Goal: Book appointment/travel/reservation

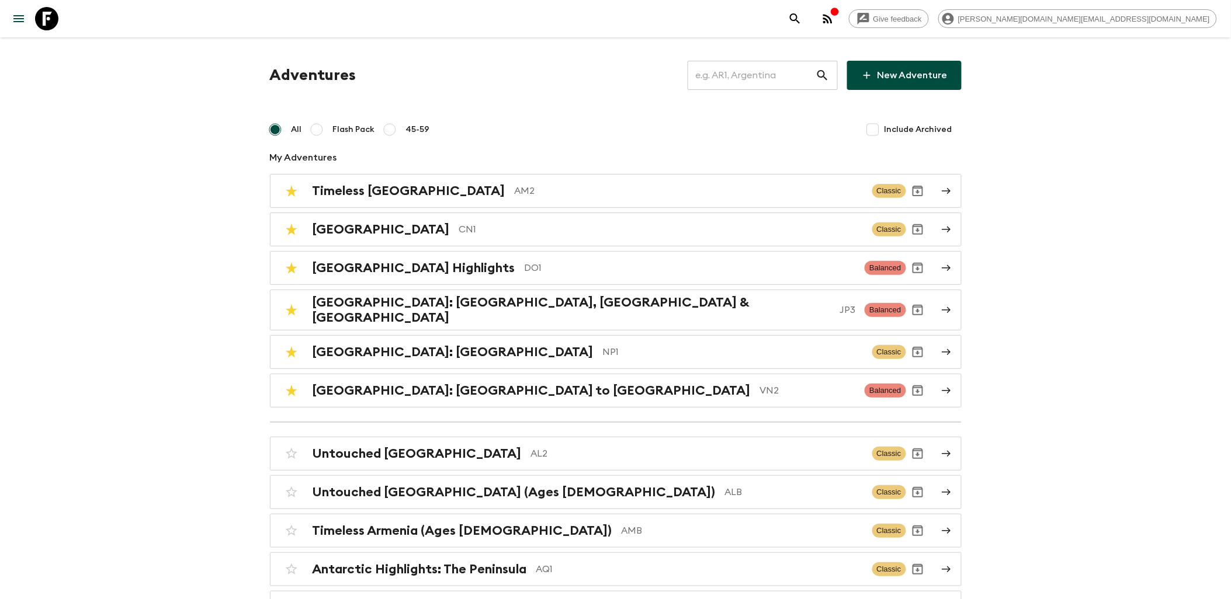
click at [737, 72] on input "text" at bounding box center [752, 75] width 128 height 33
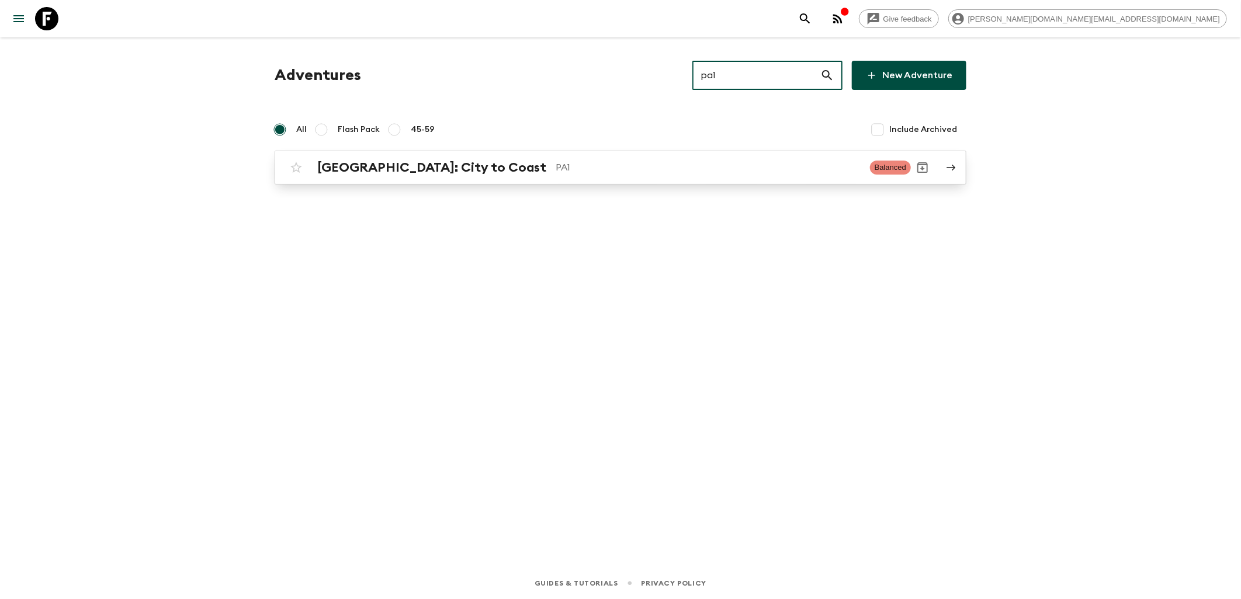
type input "pa1"
click at [442, 164] on h2 "[GEOGRAPHIC_DATA]: City to Coast" at bounding box center [431, 167] width 229 height 15
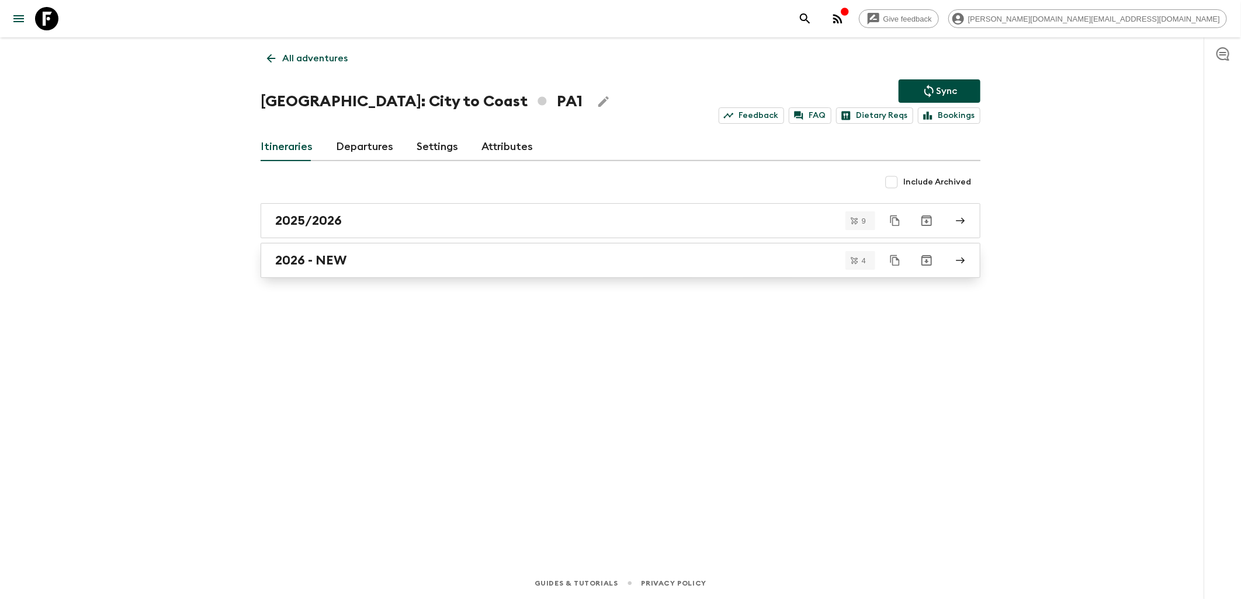
click at [384, 259] on div "2026 - NEW" at bounding box center [609, 260] width 668 height 15
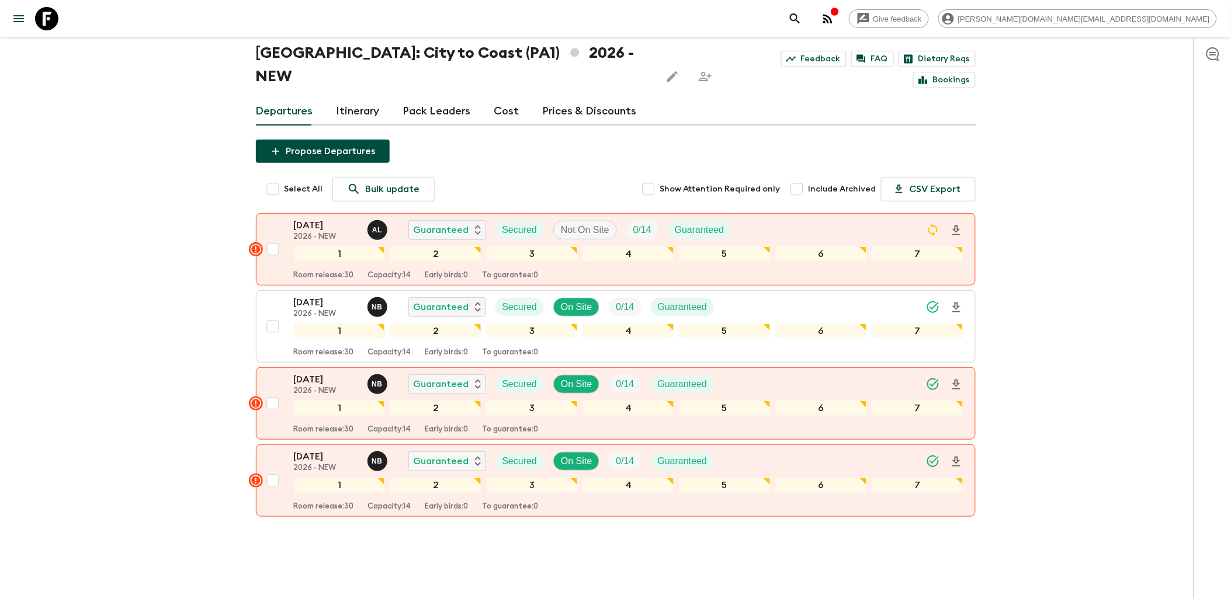
scroll to position [39, 0]
click at [47, 13] on icon at bounding box center [46, 18] width 23 height 23
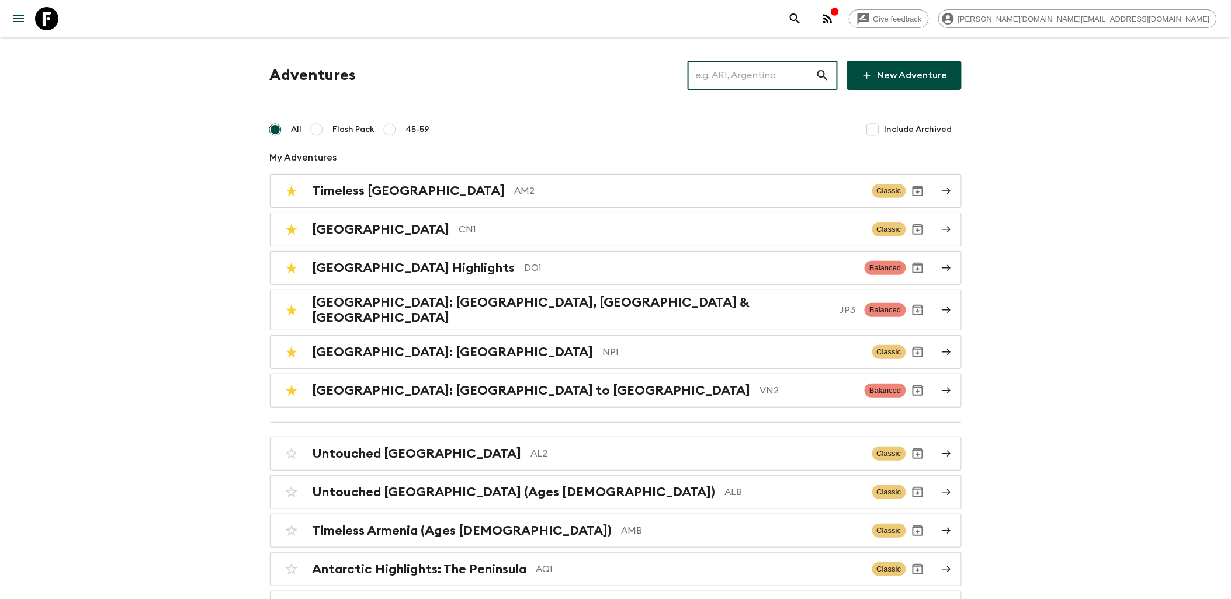
click at [754, 85] on input "text" at bounding box center [752, 75] width 128 height 33
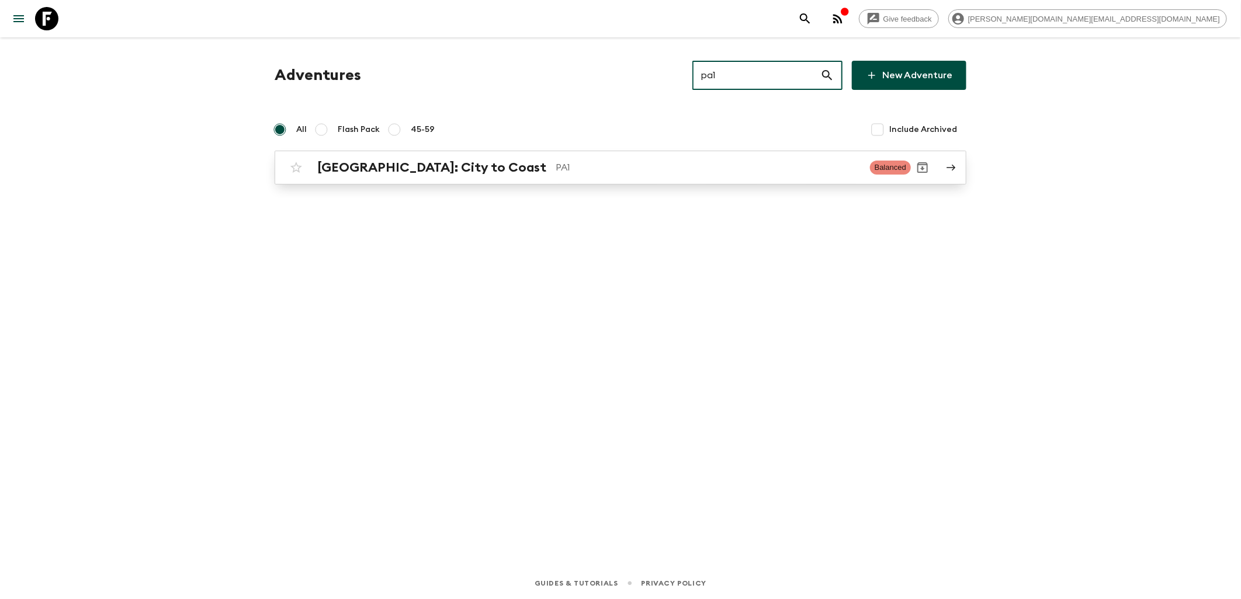
type input "pa1"
click at [477, 178] on div "[GEOGRAPHIC_DATA]: City to Coast PA1 Balanced" at bounding box center [598, 167] width 626 height 23
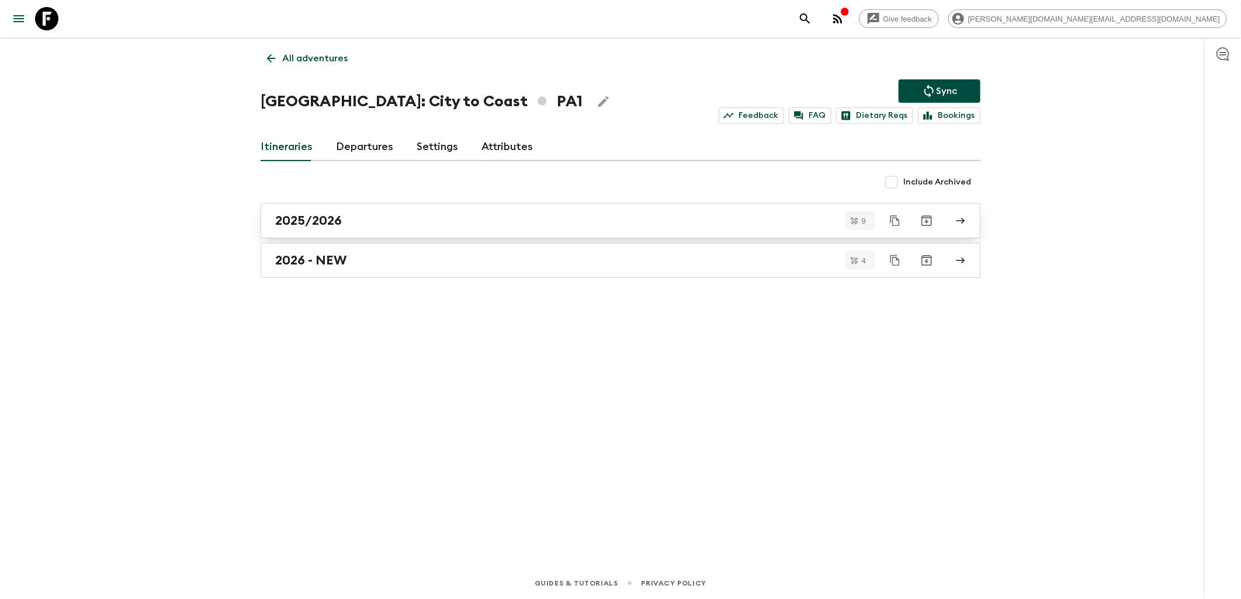
click at [361, 231] on link "2025/2026" at bounding box center [621, 220] width 720 height 35
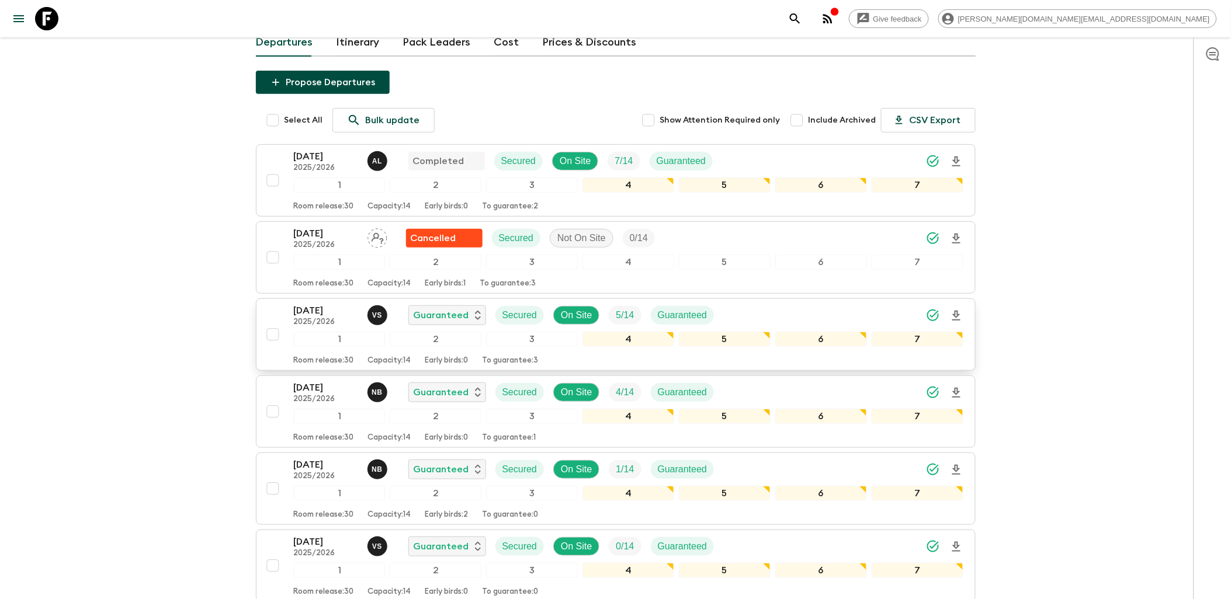
scroll to position [130, 0]
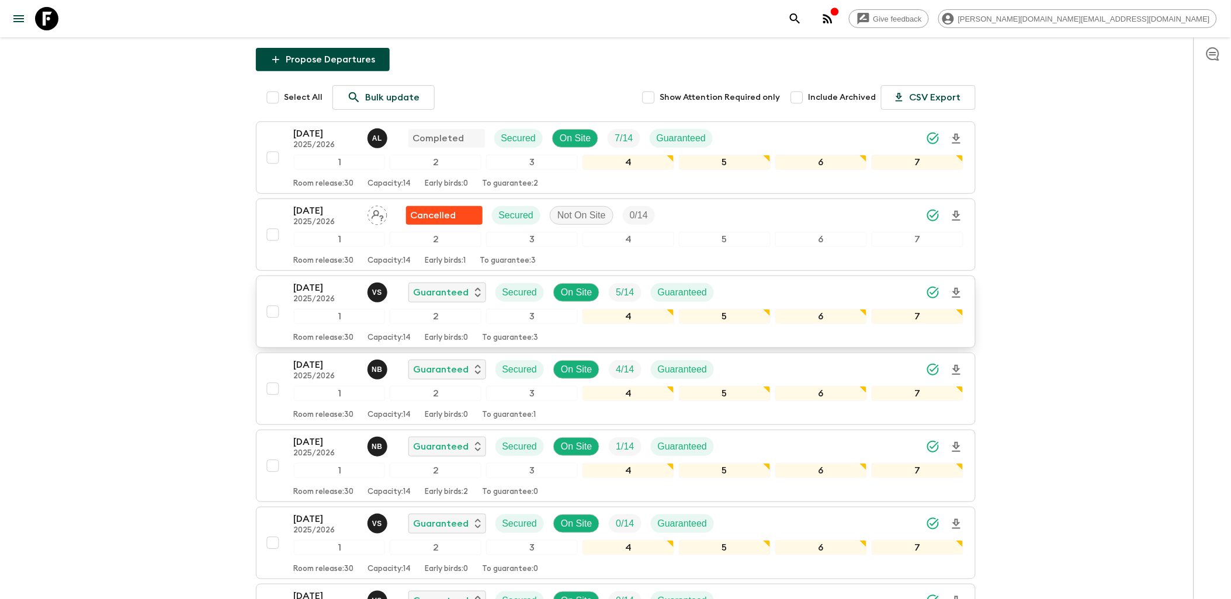
click at [308, 281] on p "[DATE]" at bounding box center [326, 288] width 64 height 14
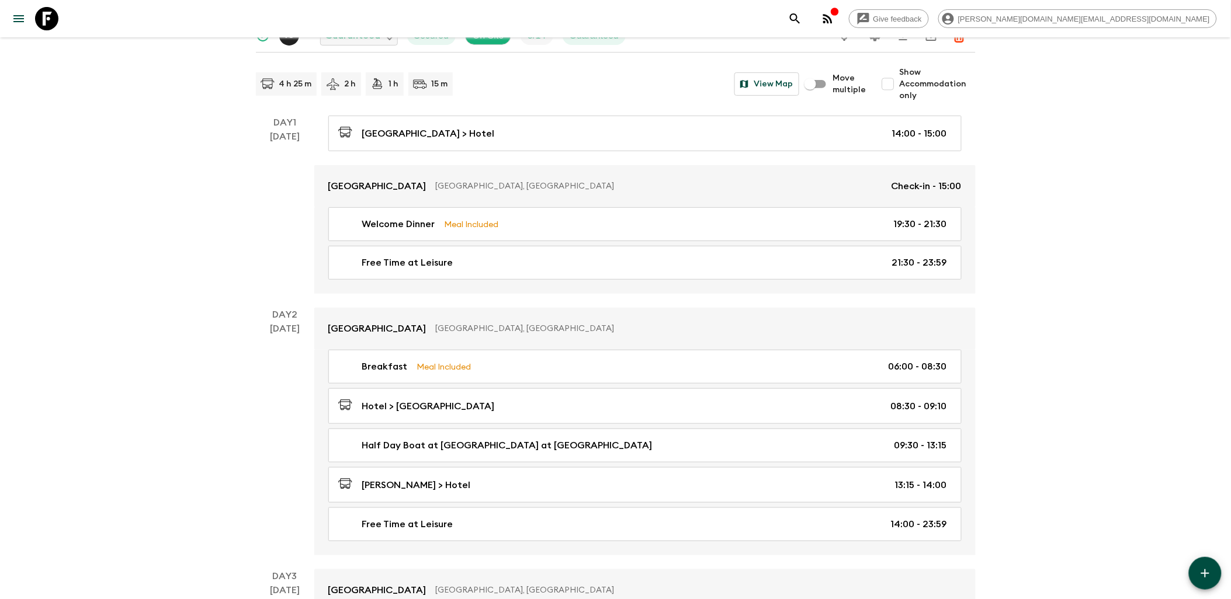
scroll to position [15, 0]
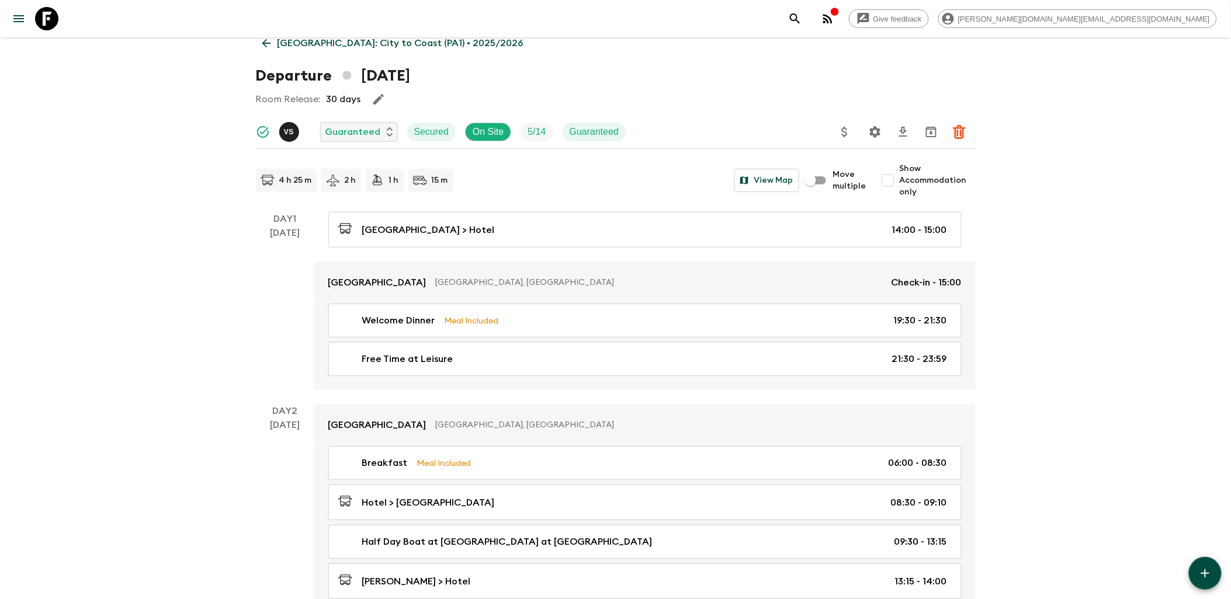
click at [269, 39] on icon at bounding box center [266, 43] width 13 height 13
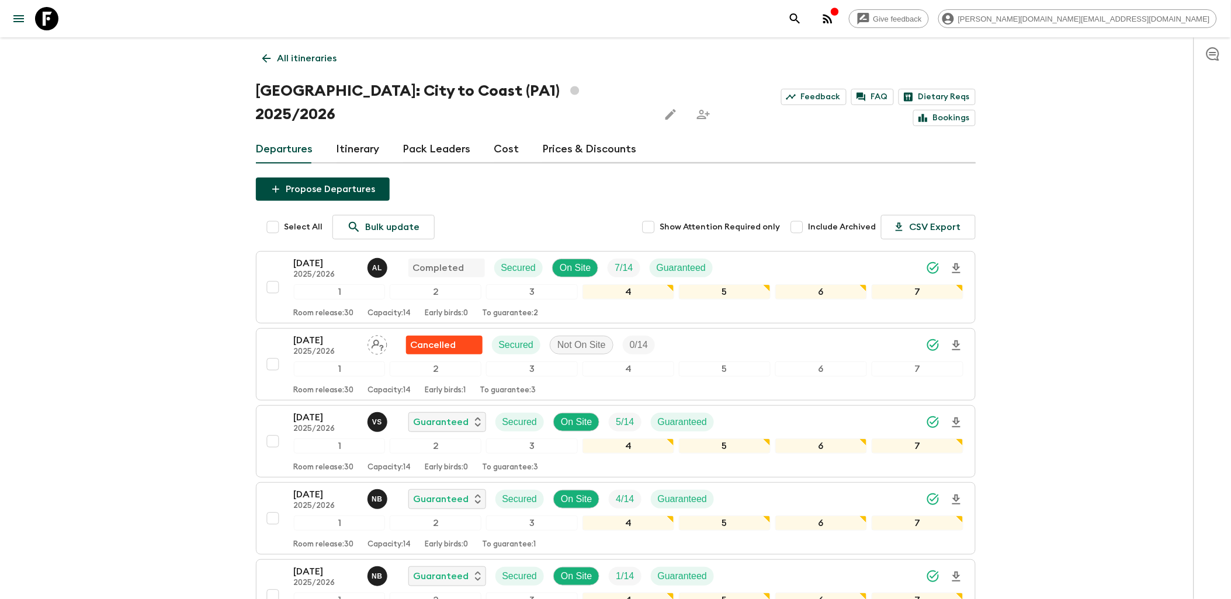
click at [358, 136] on link "Itinerary" at bounding box center [358, 150] width 43 height 28
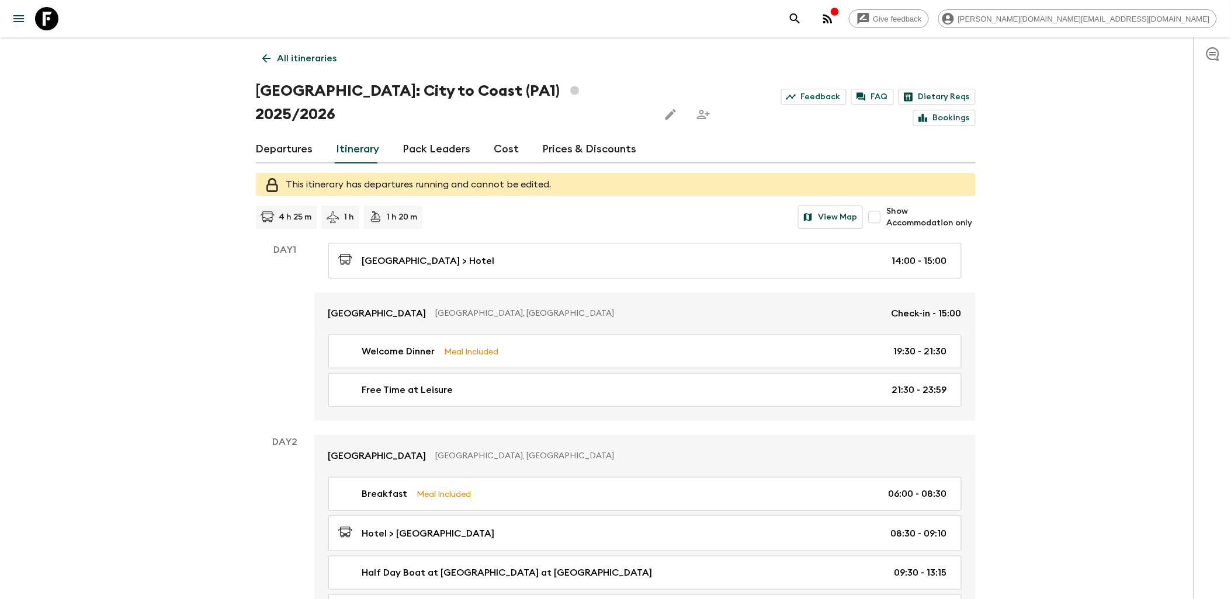
click at [605, 136] on link "Prices & Discounts" at bounding box center [590, 150] width 94 height 28
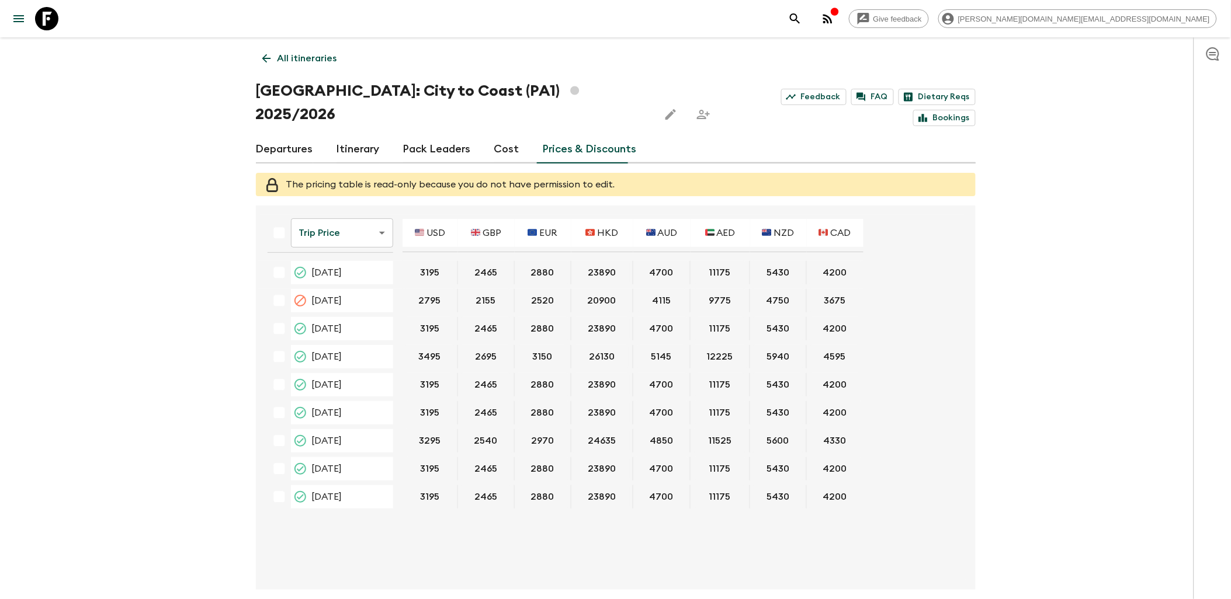
click at [301, 136] on link "Departures" at bounding box center [284, 150] width 57 height 28
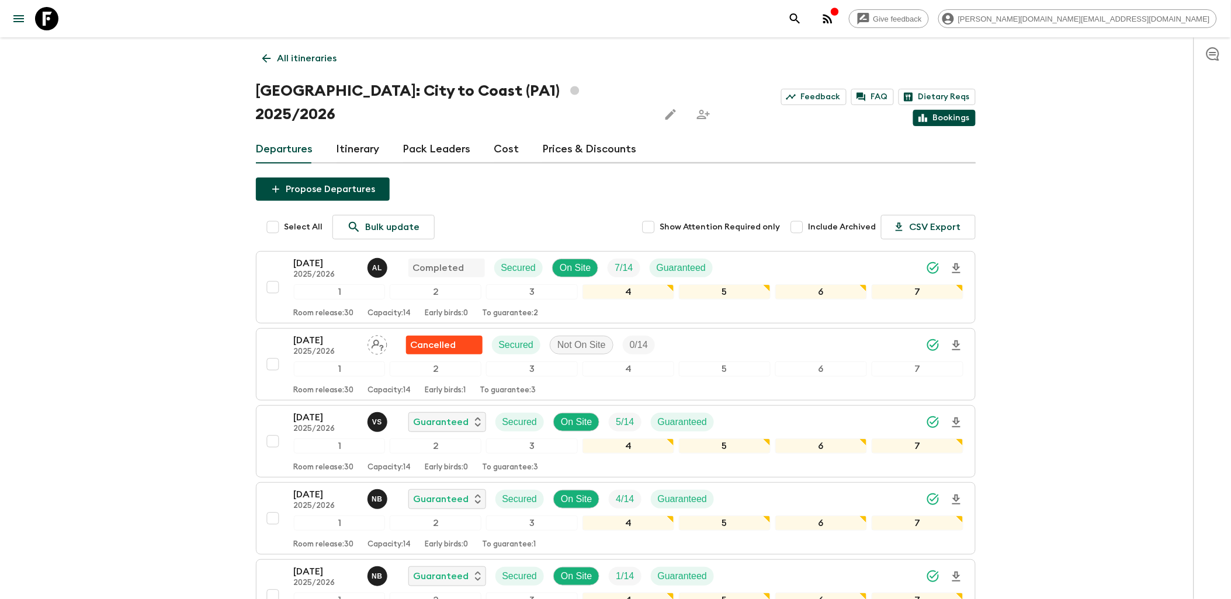
click at [948, 110] on link "Bookings" at bounding box center [944, 118] width 63 height 16
click at [39, 16] on icon at bounding box center [46, 18] width 23 height 23
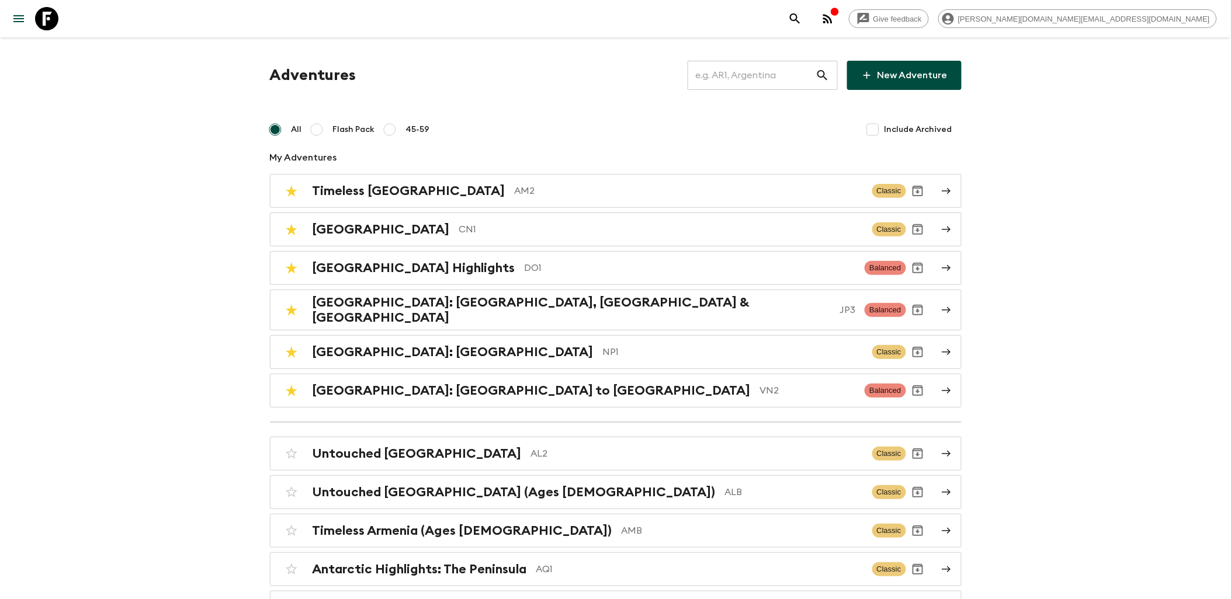
click at [767, 72] on input "text" at bounding box center [752, 75] width 128 height 33
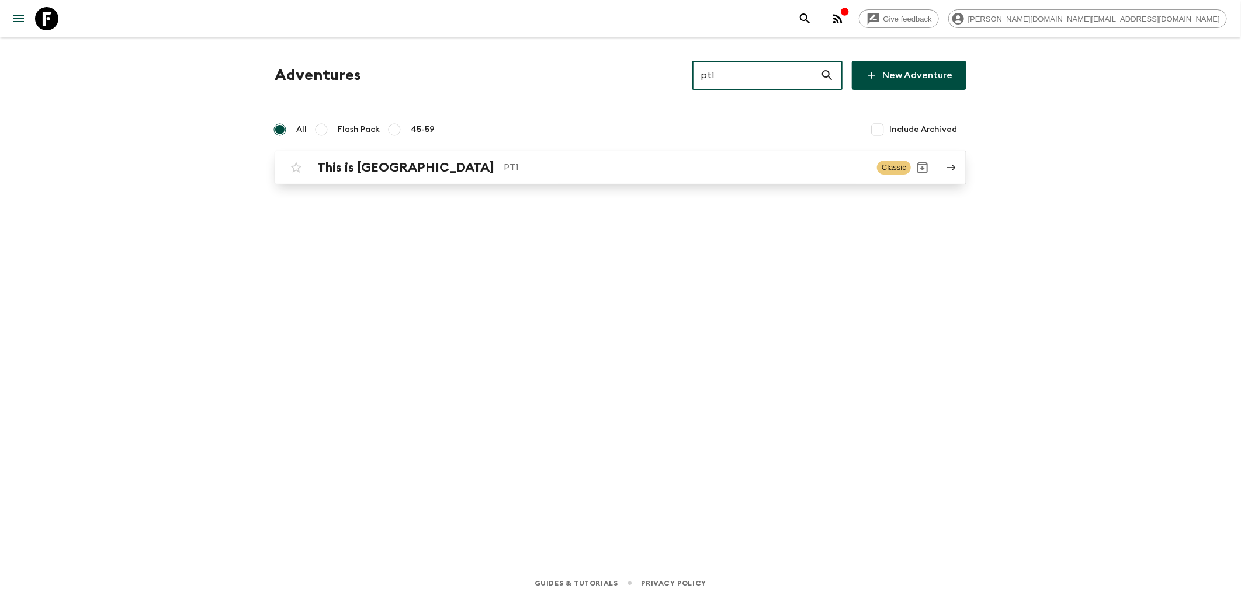
type input "pt1"
click at [450, 182] on link "This is Portugal PT1 Classic" at bounding box center [621, 168] width 692 height 34
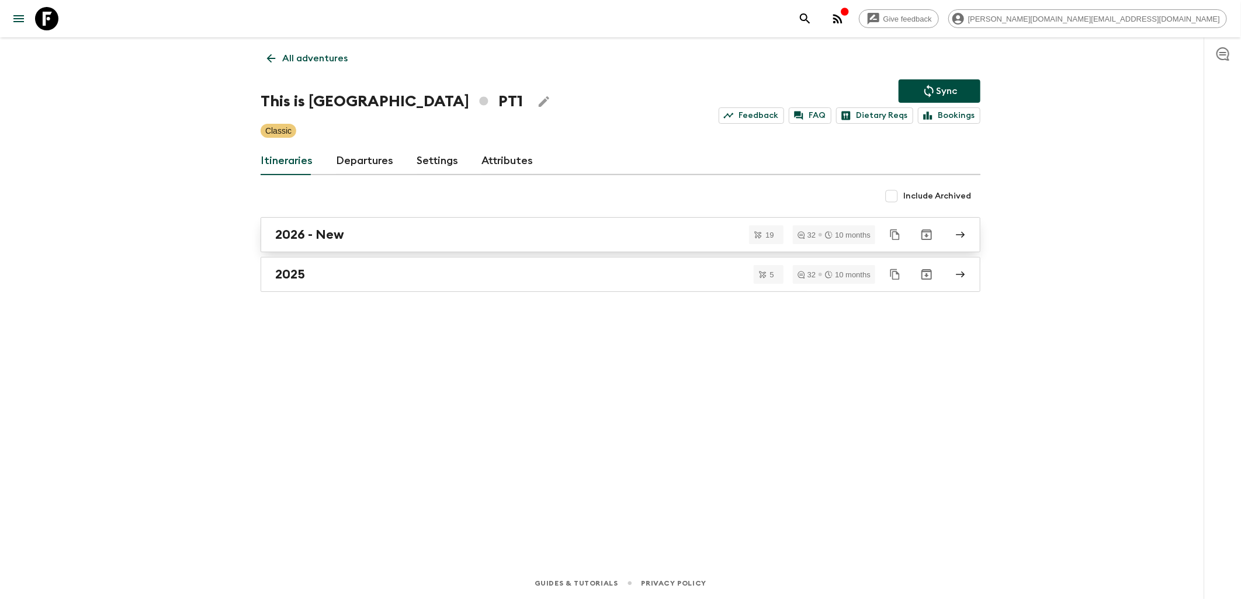
click at [338, 241] on h2 "2026 - New" at bounding box center [309, 234] width 69 height 15
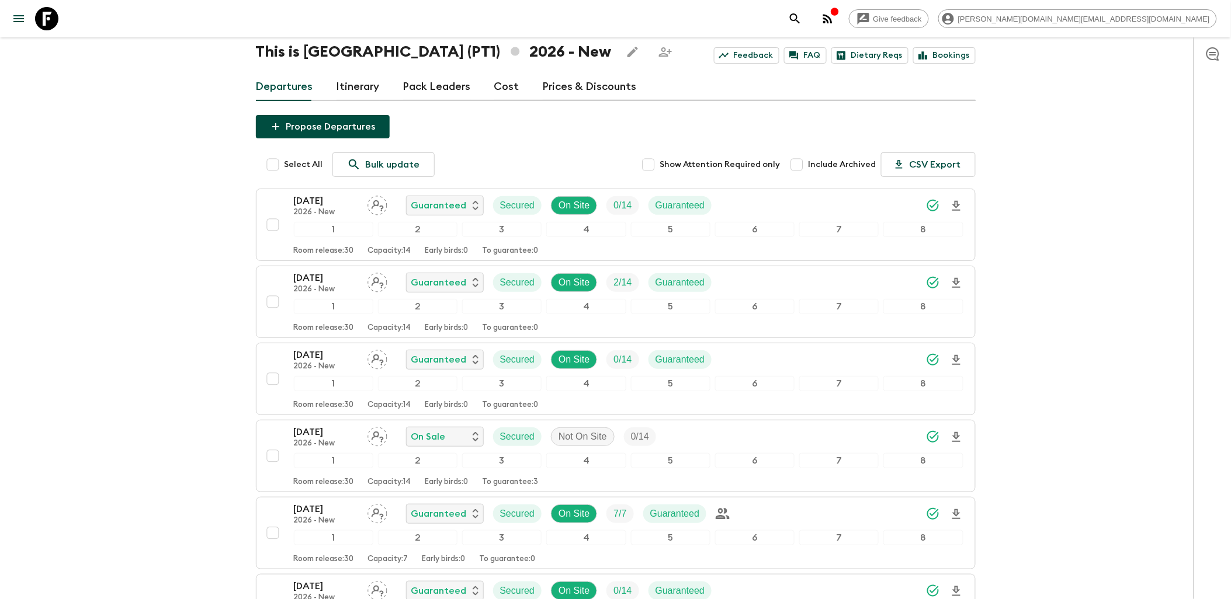
scroll to position [30, 0]
